Goal: Transaction & Acquisition: Book appointment/travel/reservation

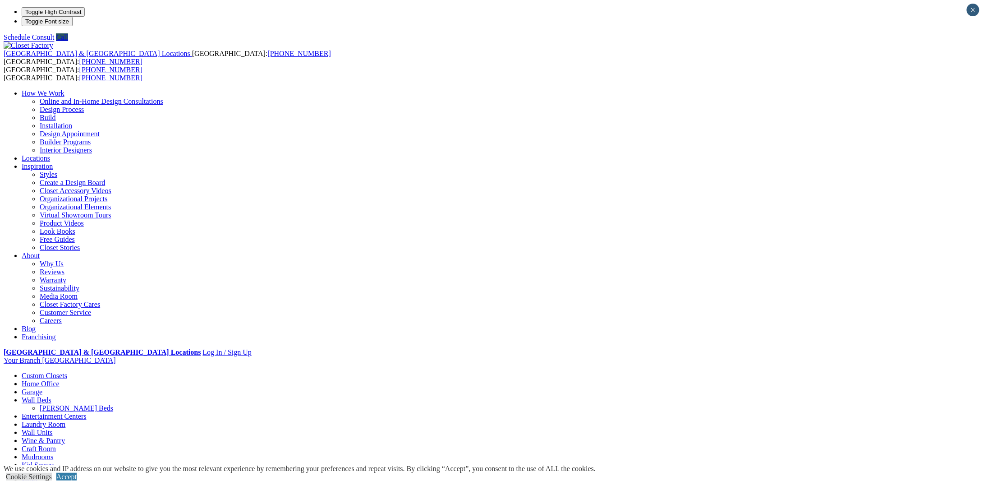
click at [113, 404] on link "[PERSON_NAME] Beds" at bounding box center [76, 408] width 73 height 8
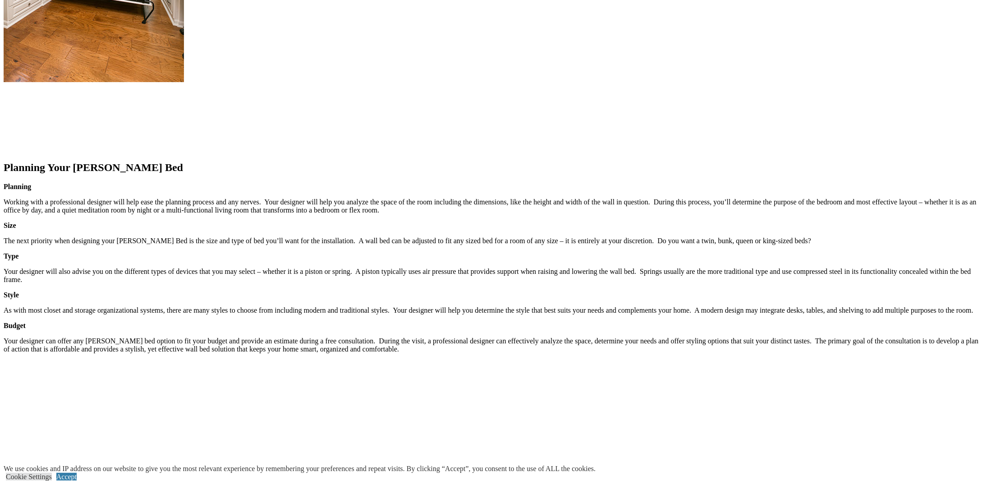
scroll to position [1172, 0]
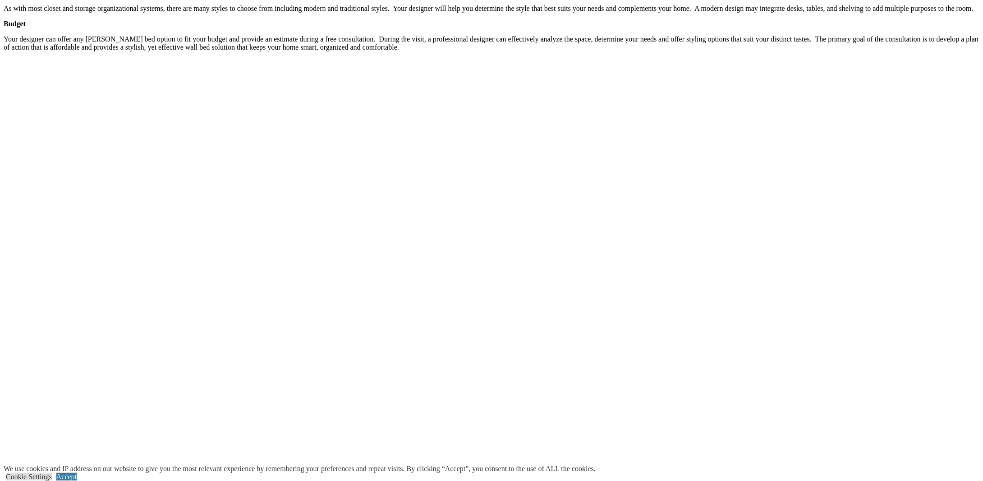
type input "*****"
click input "*" at bounding box center [0, 0] width 0 height 0
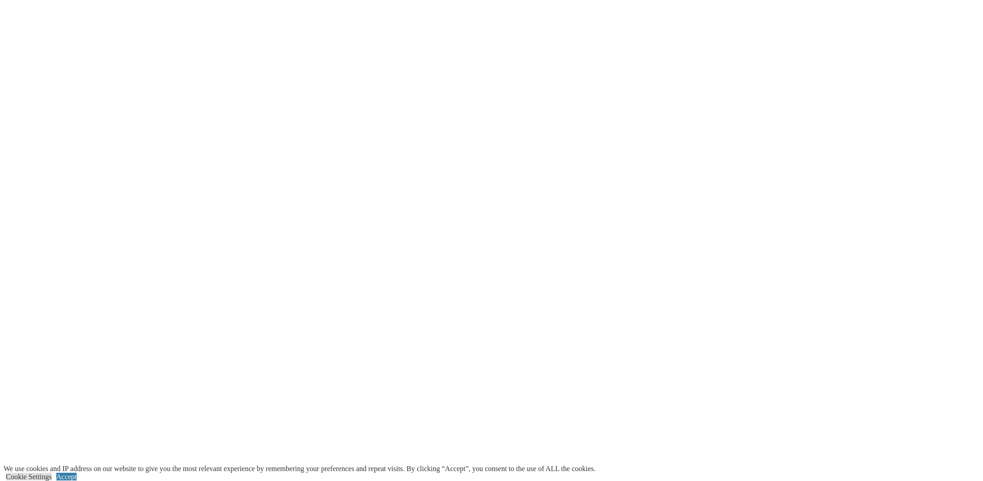
scroll to position [1262, 0]
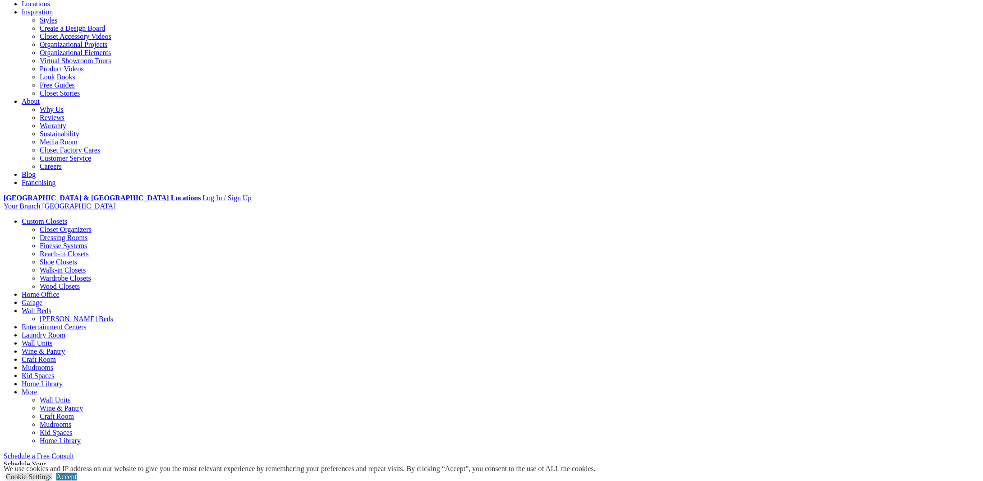
scroll to position [180, 0]
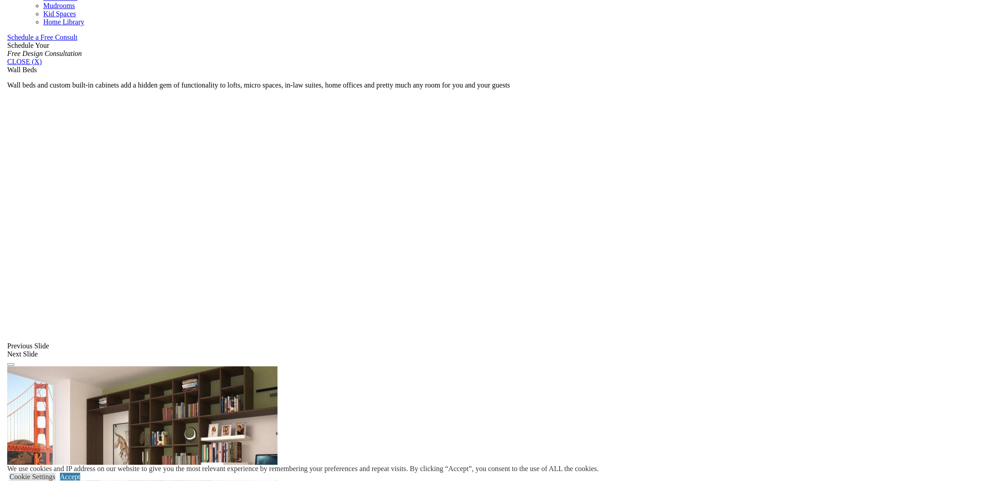
scroll to position [573, 0]
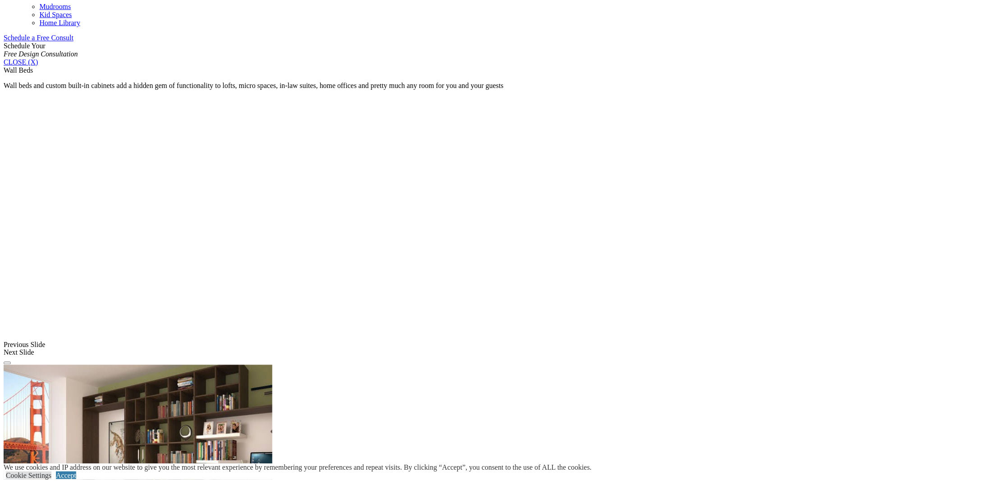
scroll to position [851, 0]
